Goal: Task Accomplishment & Management: Complete application form

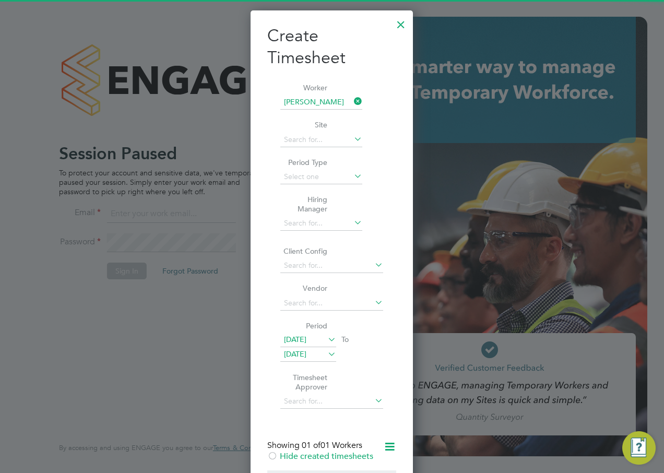
scroll to position [786, 163]
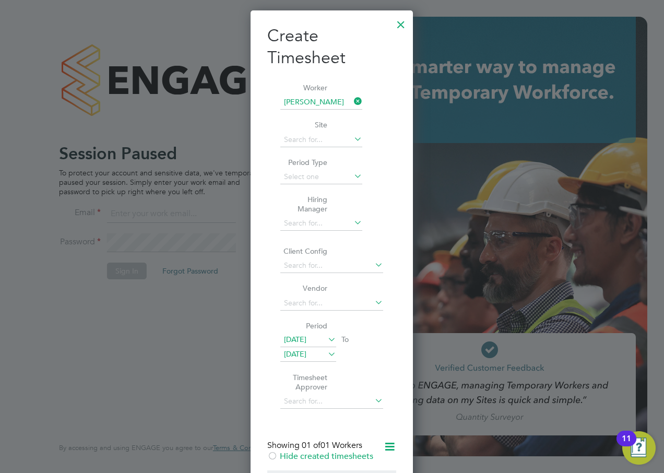
click at [397, 26] on div at bounding box center [400, 22] width 19 height 19
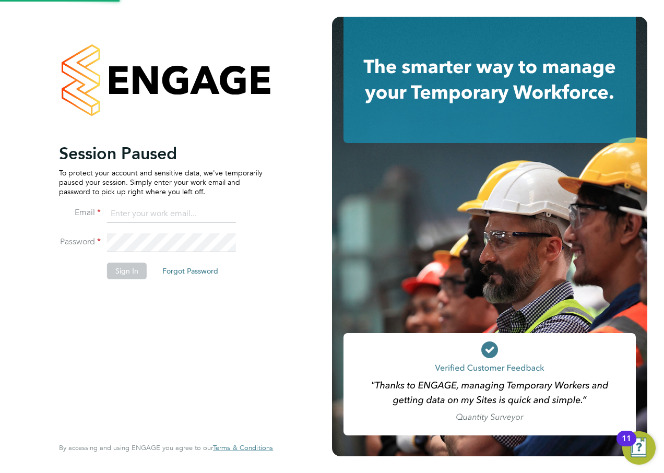
click at [139, 213] on input at bounding box center [171, 213] width 129 height 19
type input "[PERSON_NAME][EMAIL_ADDRESS][PERSON_NAME][PERSON_NAME][DOMAIN_NAME]"
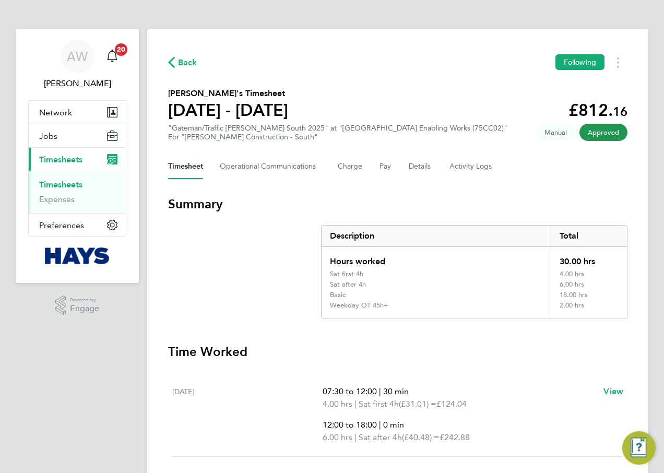
click at [67, 184] on link "Timesheets" at bounding box center [60, 184] width 43 height 10
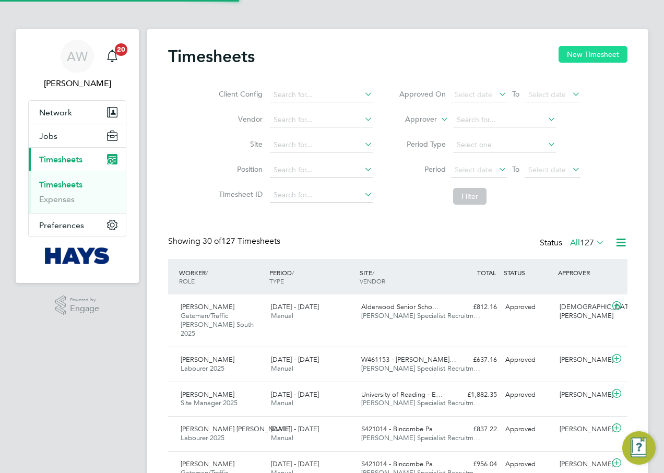
click at [571, 58] on button "New Timesheet" at bounding box center [592, 54] width 69 height 17
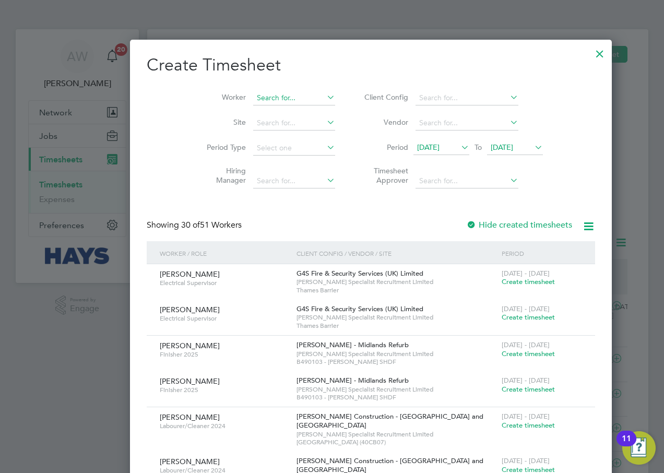
click at [253, 95] on input at bounding box center [294, 98] width 82 height 15
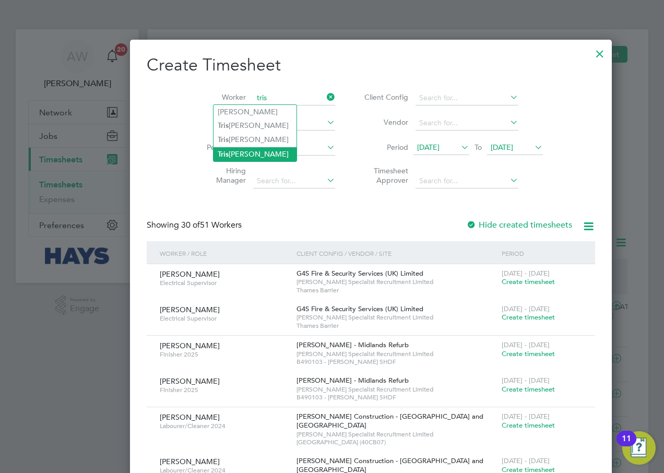
click at [250, 149] on li "Tris tian Myhill" at bounding box center [254, 154] width 83 height 14
type input "Tristian Myhill"
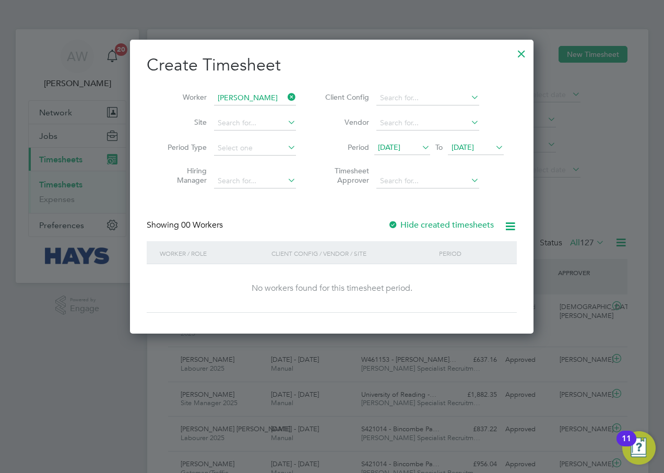
click at [397, 221] on div at bounding box center [393, 225] width 10 height 10
click at [474, 139] on li "Period 18 Sep 2025 To 25 Sep 2025" at bounding box center [413, 148] width 208 height 25
click at [474, 144] on span "25 Sep 2025" at bounding box center [462, 146] width 22 height 9
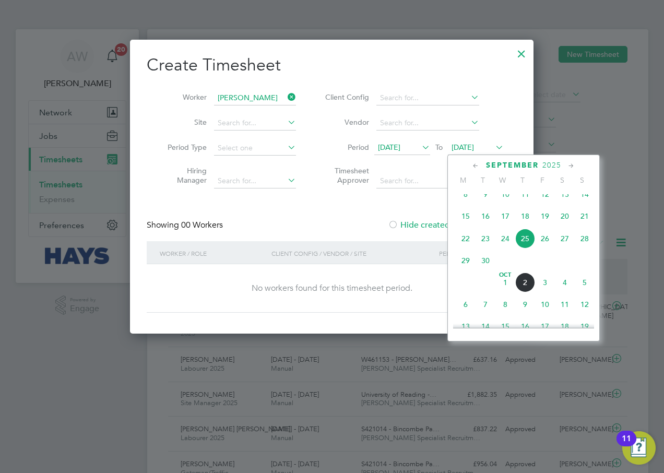
click at [522, 246] on span "25" at bounding box center [525, 238] width 20 height 20
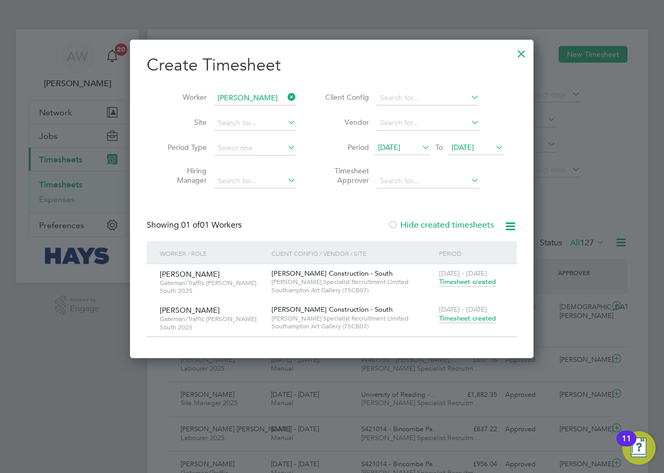
click at [474, 315] on span "Timesheet created" at bounding box center [467, 317] width 57 height 9
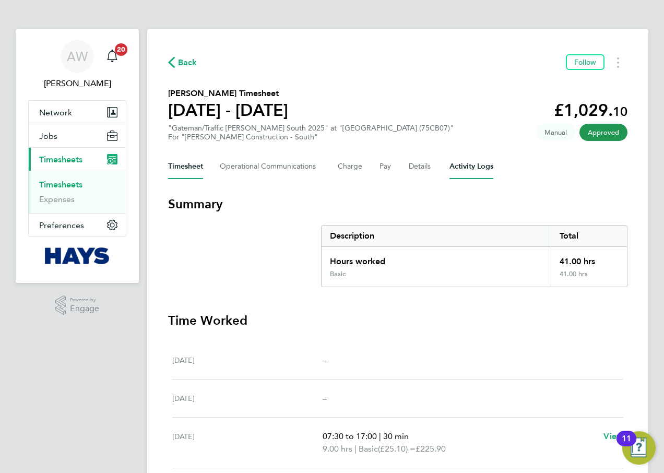
click at [468, 161] on Logs-tab "Activity Logs" at bounding box center [471, 166] width 44 height 25
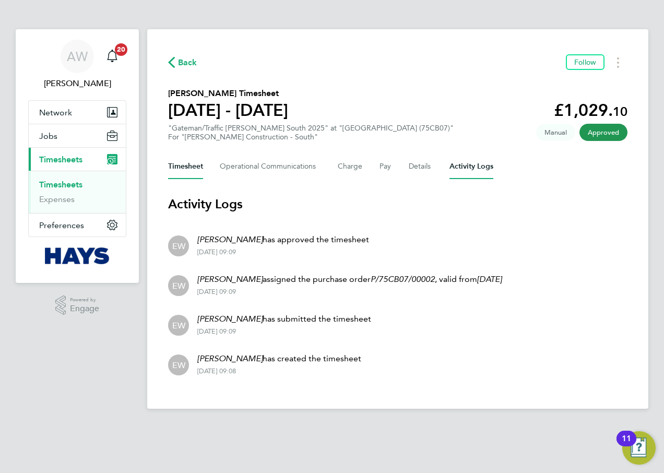
click at [187, 164] on button "Timesheet" at bounding box center [185, 166] width 35 height 25
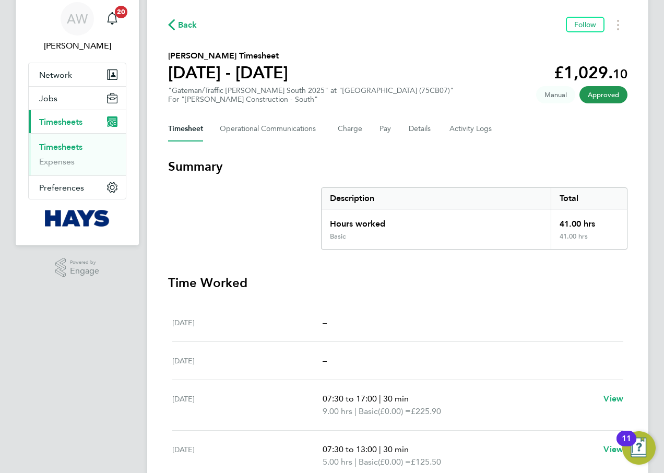
scroll to position [83, 0]
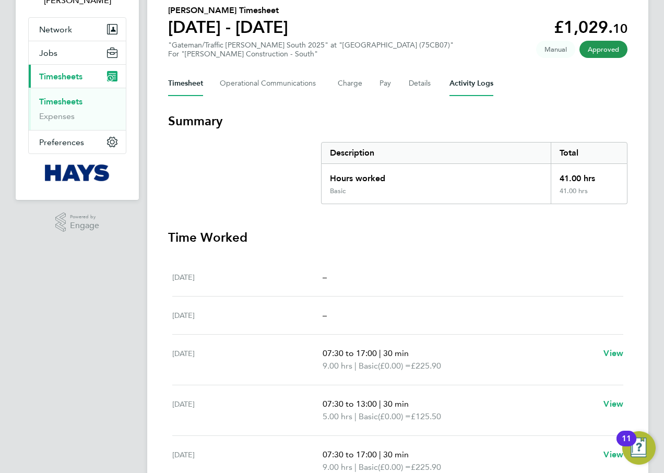
click at [483, 86] on Logs-tab "Activity Logs" at bounding box center [471, 83] width 44 height 25
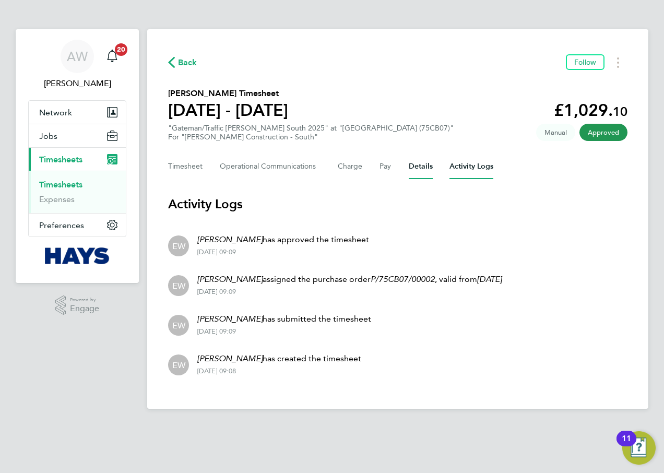
click at [408, 165] on button "Details" at bounding box center [420, 166] width 24 height 25
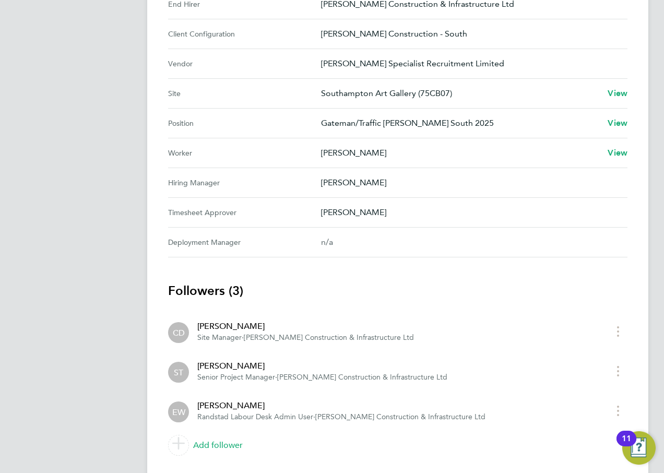
scroll to position [462, 0]
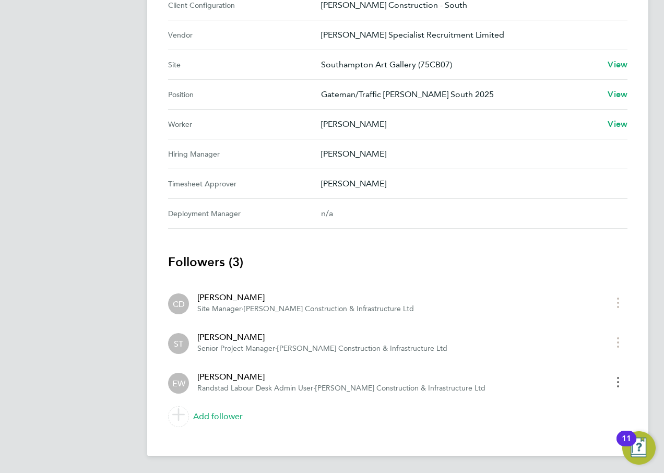
click at [623, 380] on button "timesheet menu" at bounding box center [617, 381] width 19 height 16
click at [622, 379] on button "timesheet menu" at bounding box center [617, 381] width 19 height 16
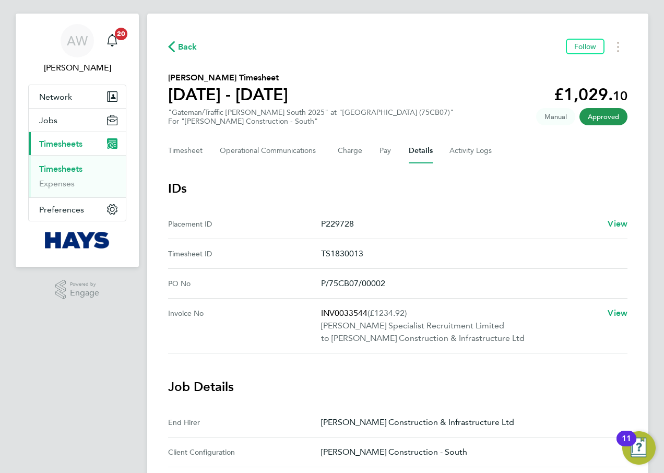
scroll to position [0, 0]
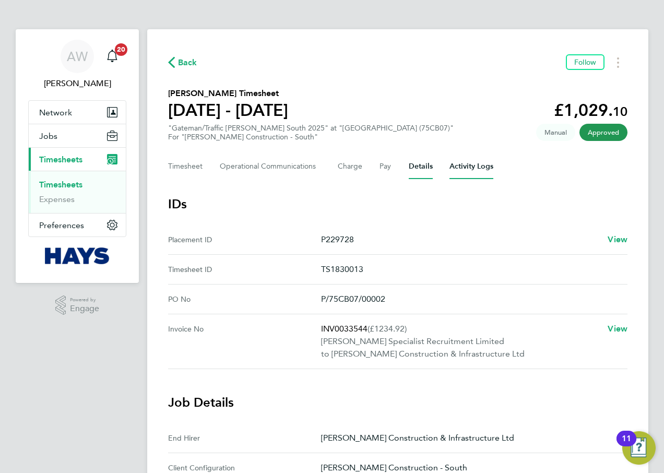
click at [451, 168] on Logs-tab "Activity Logs" at bounding box center [471, 166] width 44 height 25
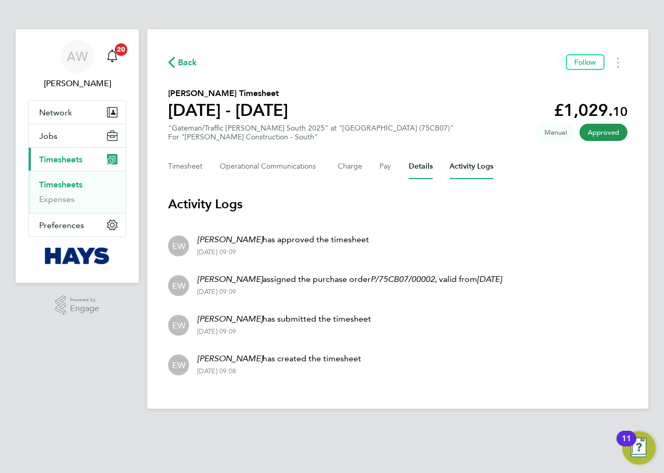
click at [410, 165] on button "Details" at bounding box center [420, 166] width 24 height 25
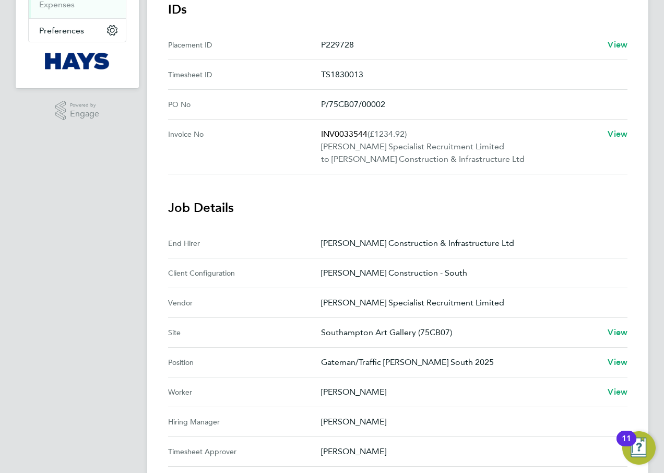
scroll to position [209, 0]
